Goal: Book appointment/travel/reservation

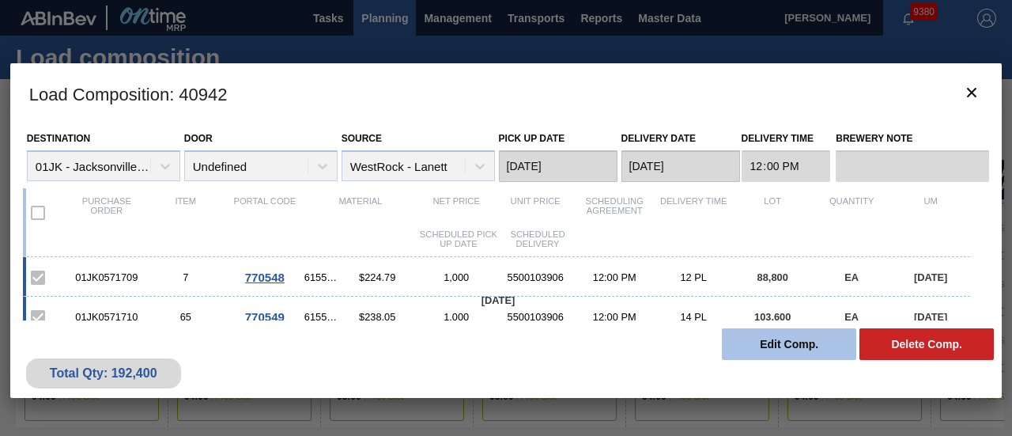
click at [771, 344] on button "Edit Comp." at bounding box center [789, 344] width 134 height 32
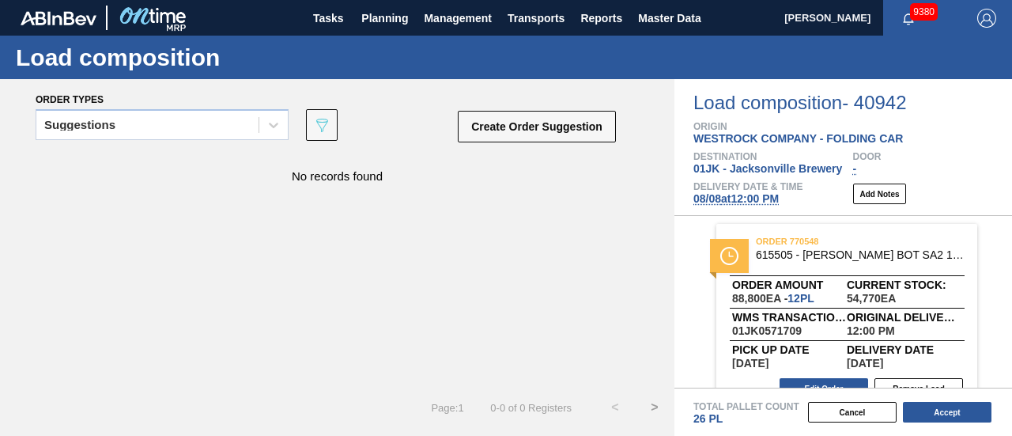
click at [745, 195] on span "[DATE] 12:00 PM" at bounding box center [735, 198] width 85 height 13
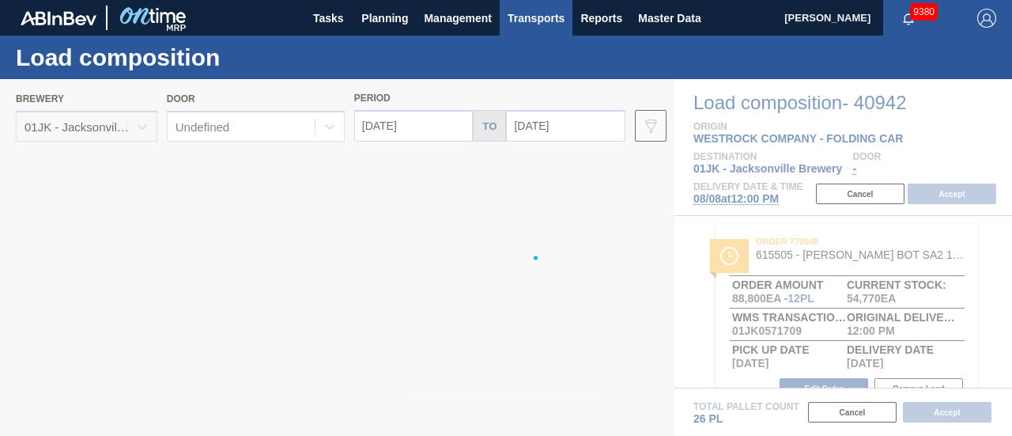
type input "[DATE]"
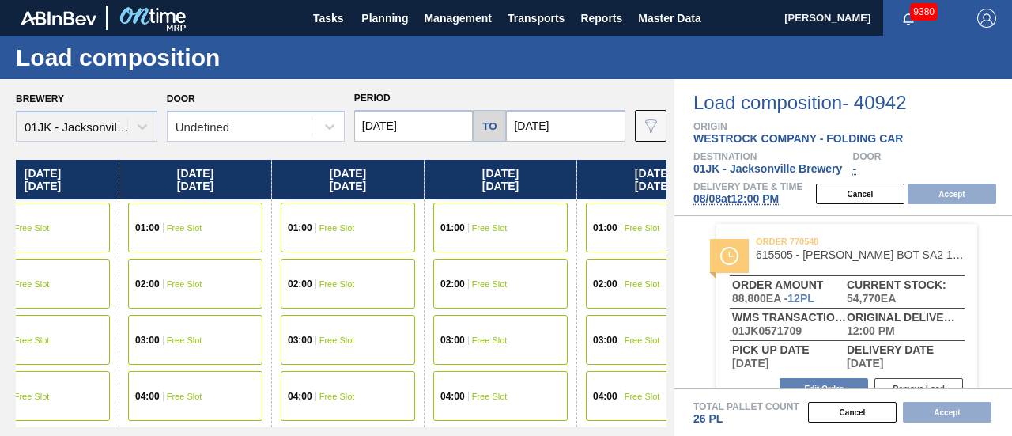
scroll to position [0, 366]
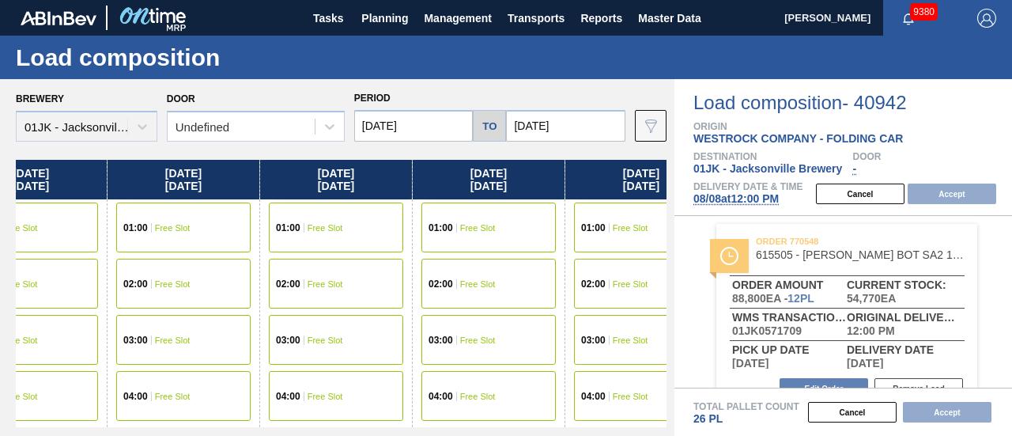
drag, startPoint x: 480, startPoint y: 243, endPoint x: 239, endPoint y: 258, distance: 241.6
click at [239, 258] on div "[DATE] 01:00 Free Slot 02:00 Free Slot 03:00 Free Slot 04:00 Free Slot 05:00 Sc…" at bounding box center [341, 293] width 650 height 267
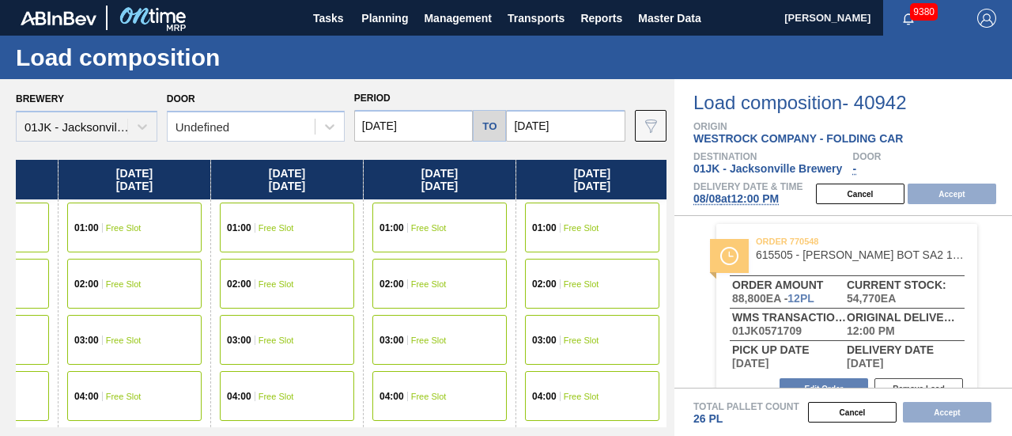
drag, startPoint x: 540, startPoint y: 317, endPoint x: 316, endPoint y: 307, distance: 223.9
click at [319, 317] on div "[DATE] 01:00 Free Slot 02:00 Free Slot 03:00 Free Slot 04:00 Free Slot 05:00 Sc…" at bounding box center [341, 293] width 650 height 267
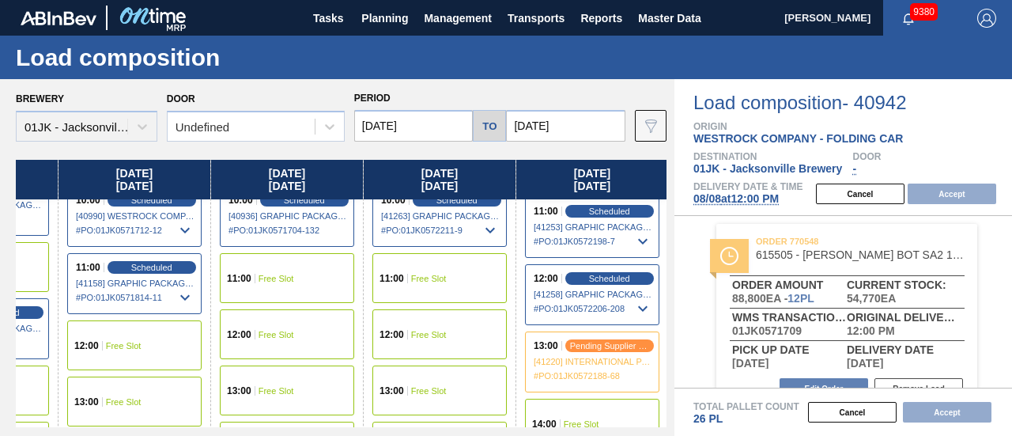
scroll to position [632, 567]
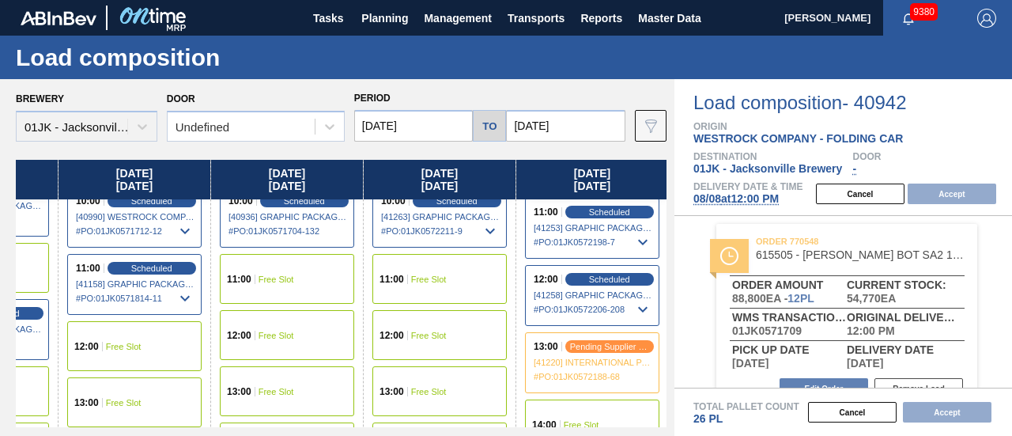
click at [447, 284] on div "11:00 Free Slot" at bounding box center [439, 279] width 134 height 50
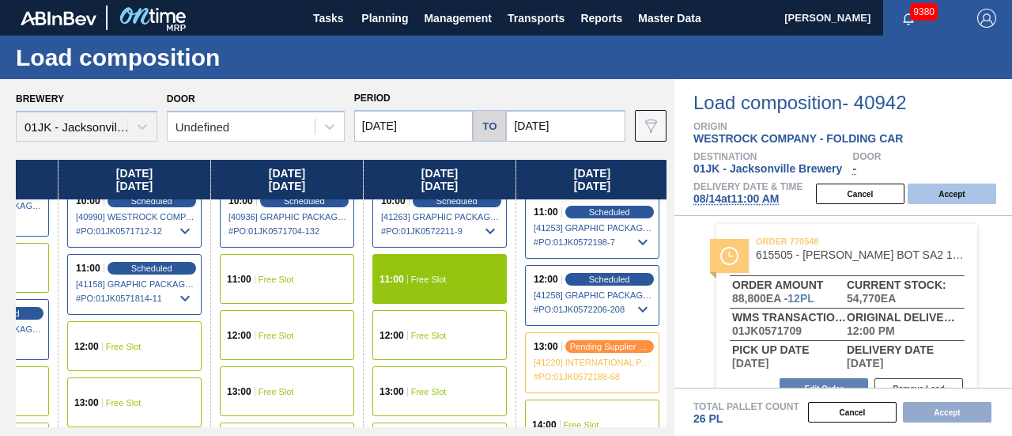
click at [973, 190] on button "Accept" at bounding box center [951, 193] width 89 height 21
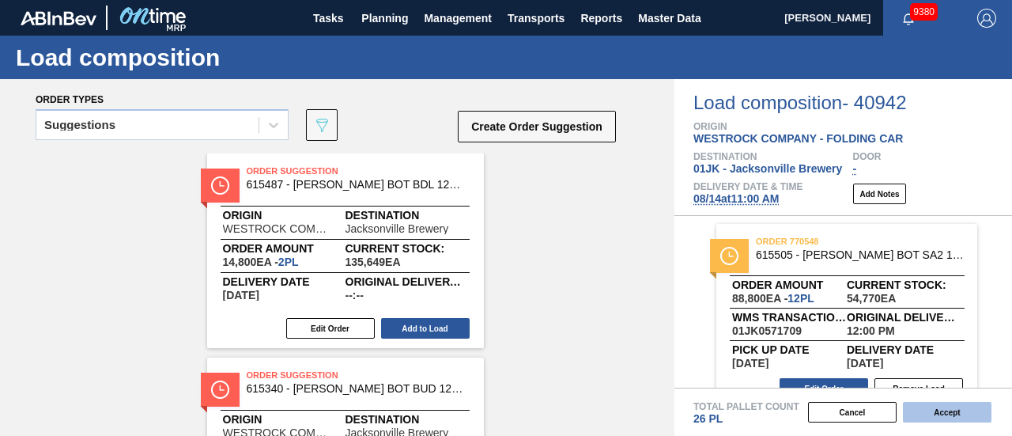
click at [961, 416] on button "Accept" at bounding box center [947, 412] width 89 height 21
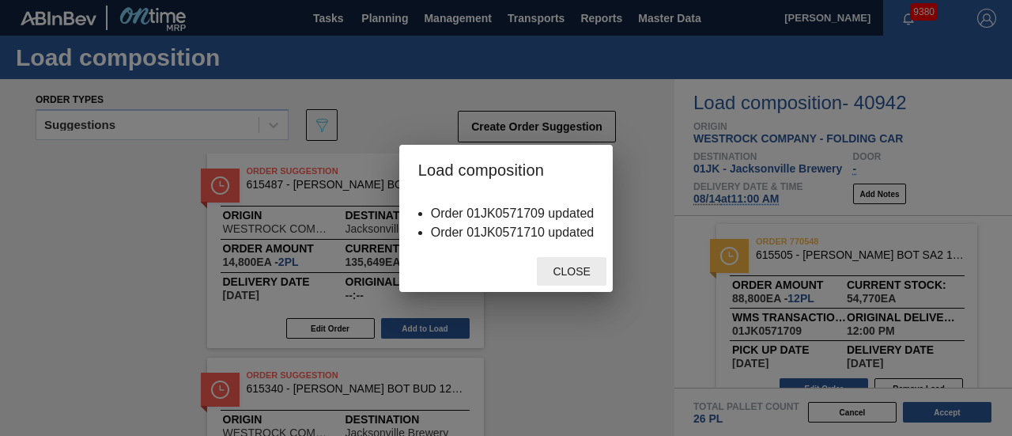
click at [577, 277] on span "Close" at bounding box center [571, 271] width 62 height 13
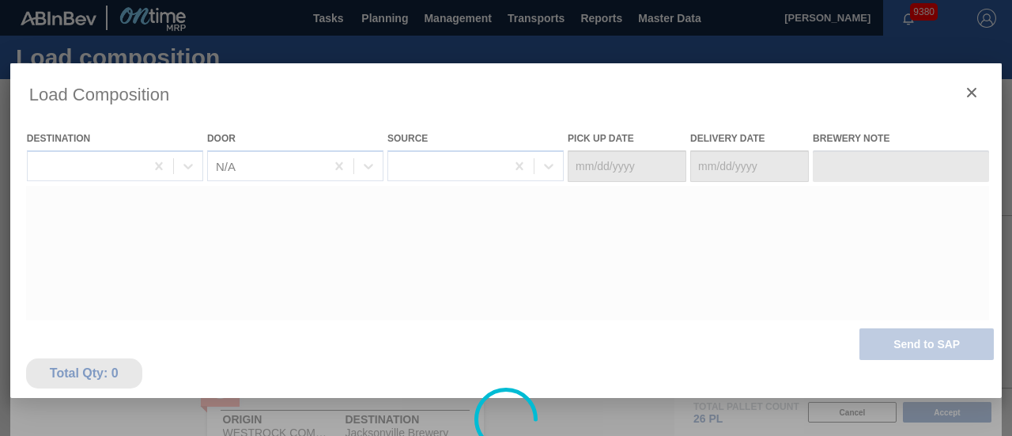
type Date "[DATE]"
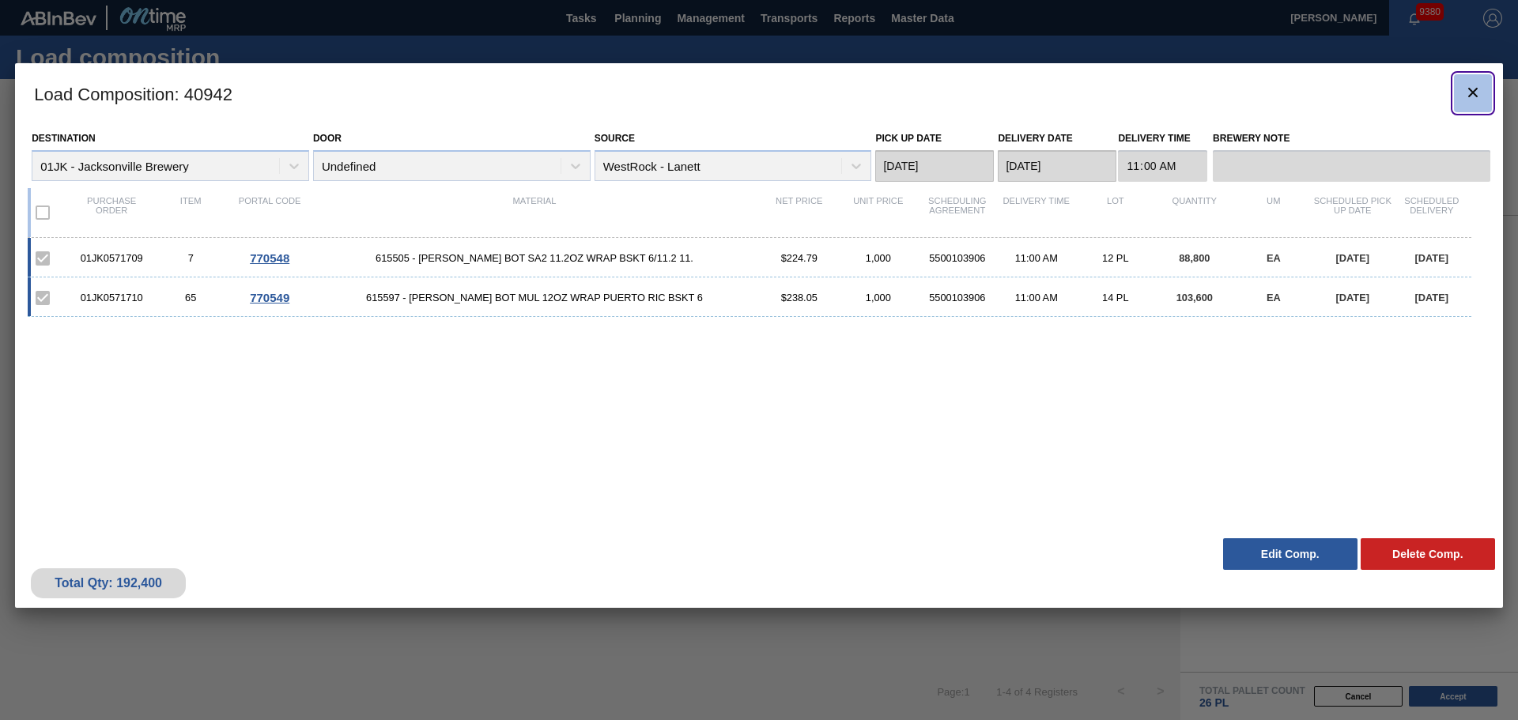
click at [1011, 87] on icon "botão de ícone" at bounding box center [1472, 92] width 19 height 19
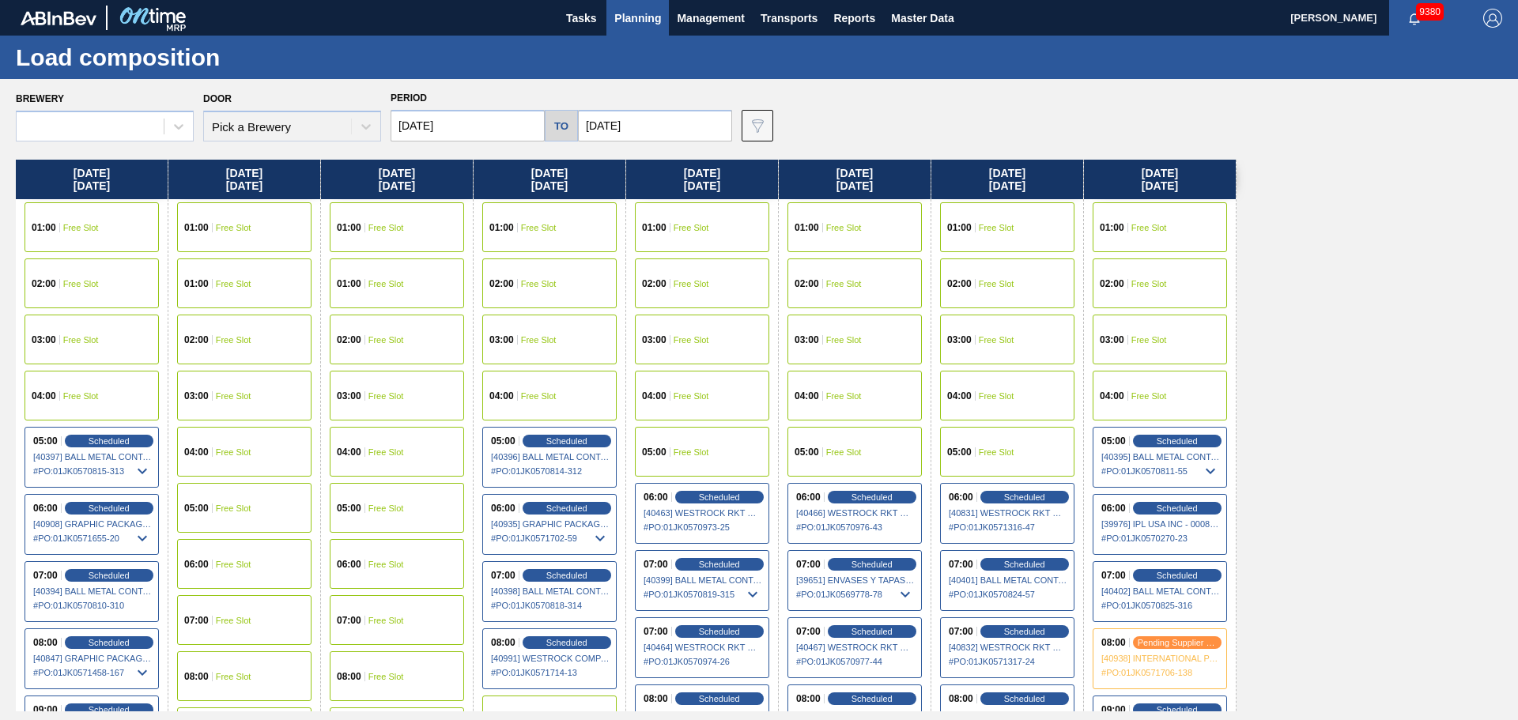
type input "[DATE]"
